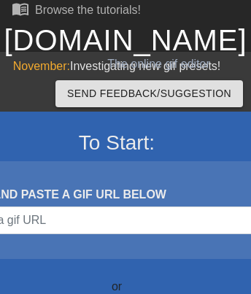
click at [125, 40] on link "[DOMAIN_NAME]" at bounding box center [125, 40] width 243 height 32
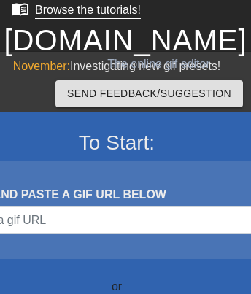
click at [74, 11] on div "Browse the tutorials!" at bounding box center [88, 10] width 106 height 12
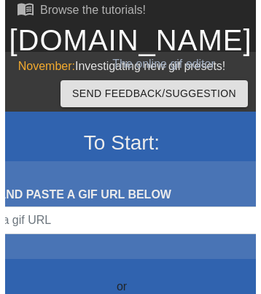
scroll to position [389, 0]
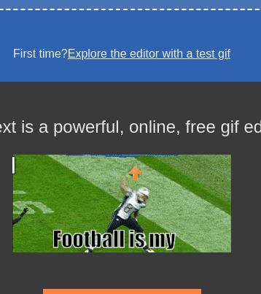
click at [121, 287] on link at bounding box center [122, 288] width 158 height 12
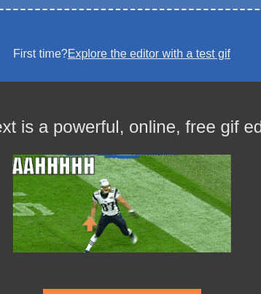
click at [121, 287] on link at bounding box center [122, 288] width 158 height 12
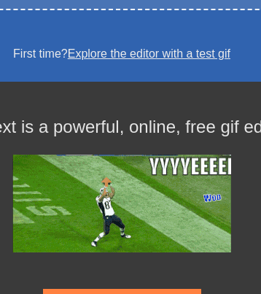
click at [121, 287] on link at bounding box center [122, 288] width 158 height 12
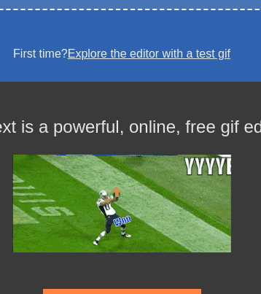
click at [121, 287] on link at bounding box center [122, 288] width 158 height 12
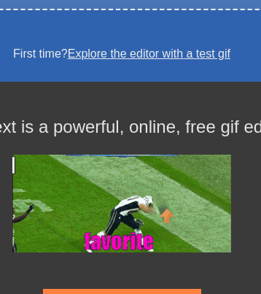
click at [150, 52] on link "Explore the editor with a test gif" at bounding box center [149, 53] width 162 height 12
